Goal: Task Accomplishment & Management: Use online tool/utility

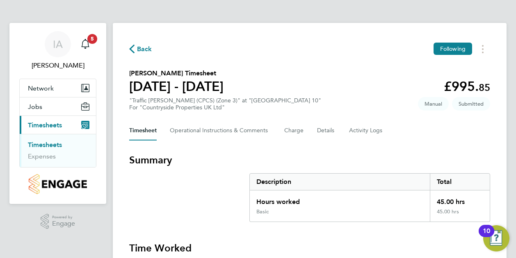
click at [46, 146] on link "Timesheets" at bounding box center [45, 145] width 34 height 8
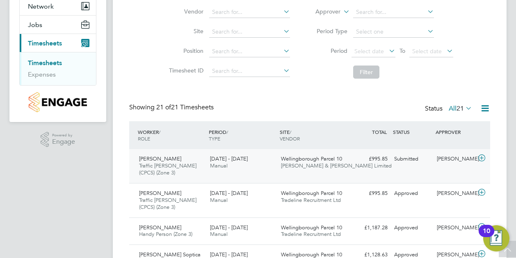
click at [412, 160] on div "Submitted" at bounding box center [412, 160] width 43 height 14
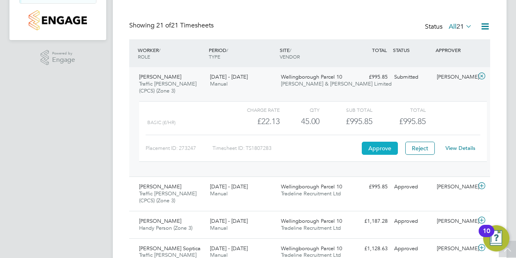
click at [385, 151] on button "Approve" at bounding box center [380, 148] width 36 height 13
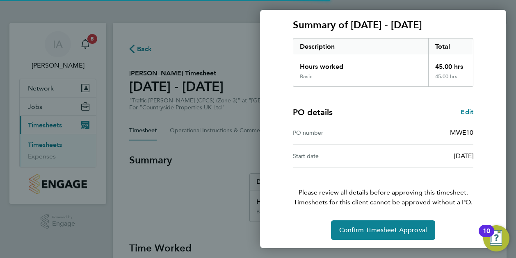
scroll to position [110, 0]
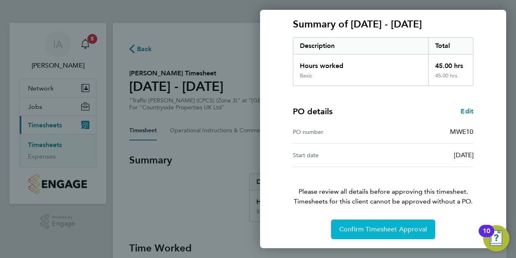
click at [380, 228] on span "Confirm Timesheet Approval" at bounding box center [383, 230] width 88 height 8
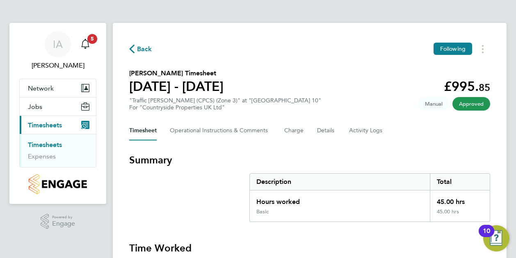
click at [51, 146] on link "Timesheets" at bounding box center [45, 145] width 34 height 8
